Goal: Task Accomplishment & Management: Use online tool/utility

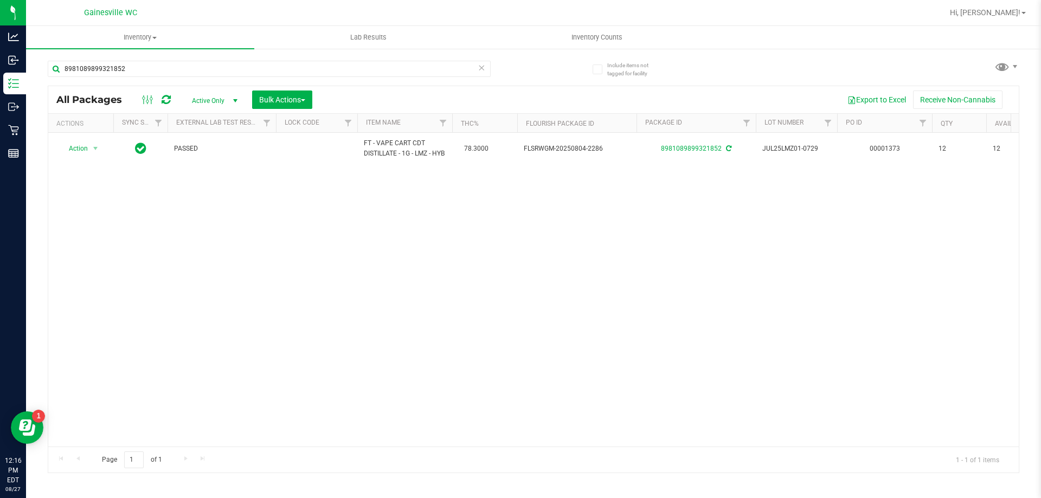
click at [482, 66] on icon at bounding box center [481, 67] width 8 height 13
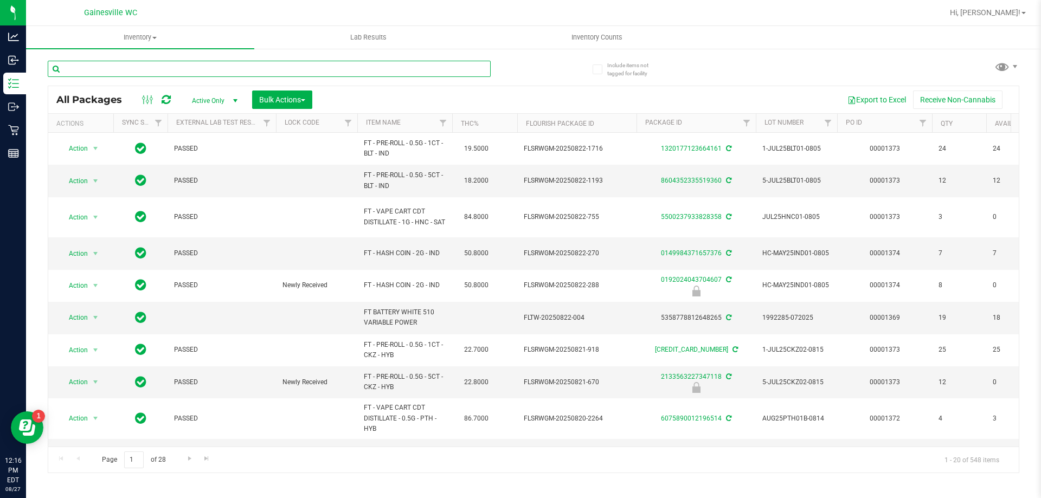
click at [476, 66] on input "text" at bounding box center [269, 69] width 443 height 16
type input "6236081764510327"
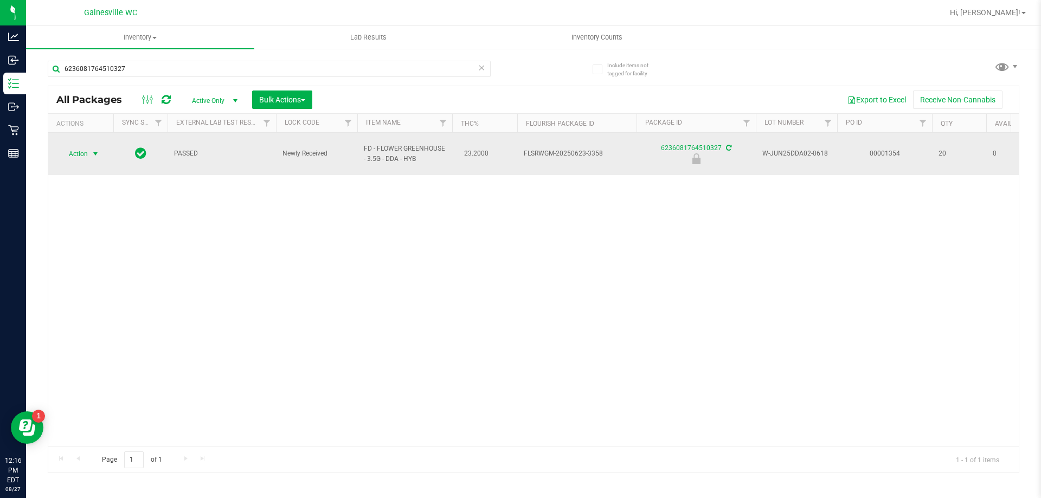
click at [79, 151] on span "Action" at bounding box center [73, 153] width 29 height 15
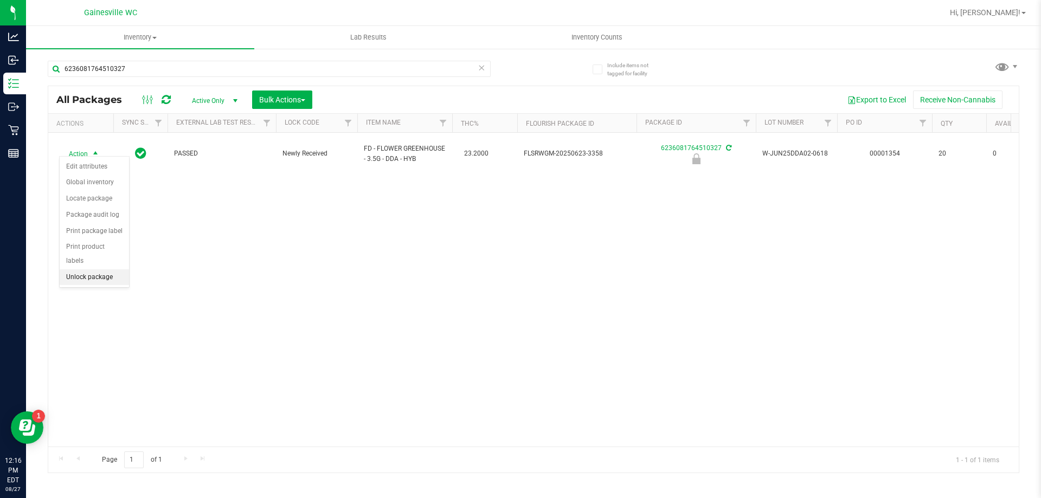
click at [89, 269] on li "Unlock package" at bounding box center [94, 277] width 69 height 16
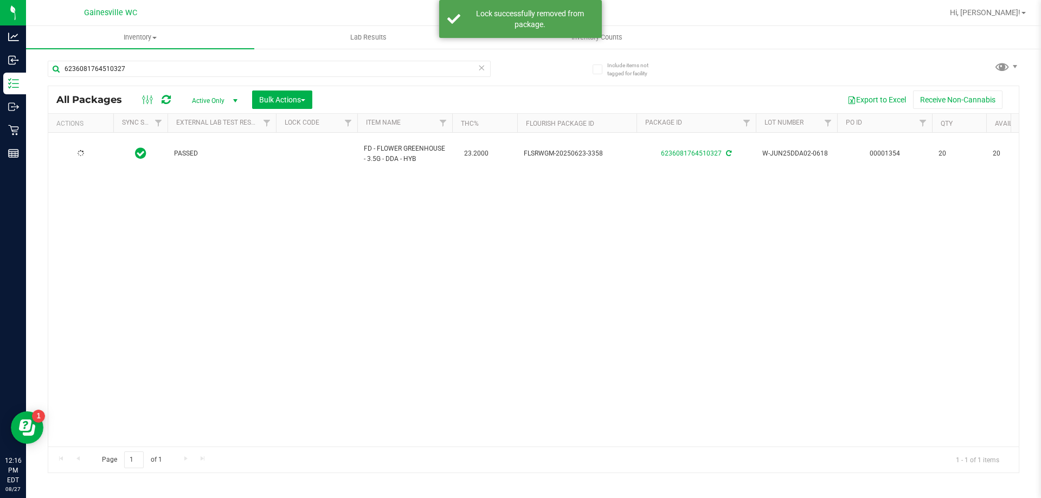
click at [479, 69] on icon at bounding box center [481, 67] width 8 height 13
